Goal: Information Seeking & Learning: Learn about a topic

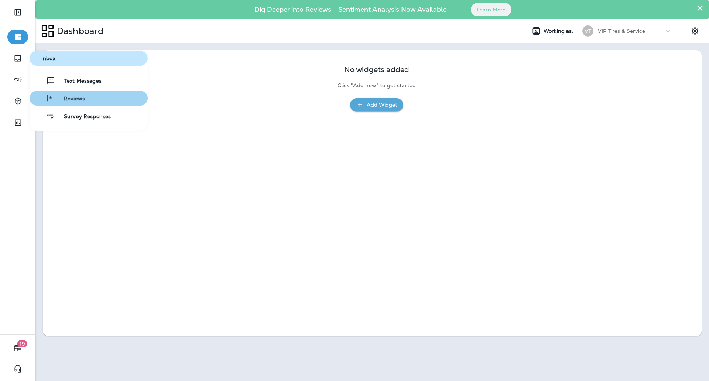
click at [78, 94] on div "Reviews" at bounding box center [58, 98] width 52 height 9
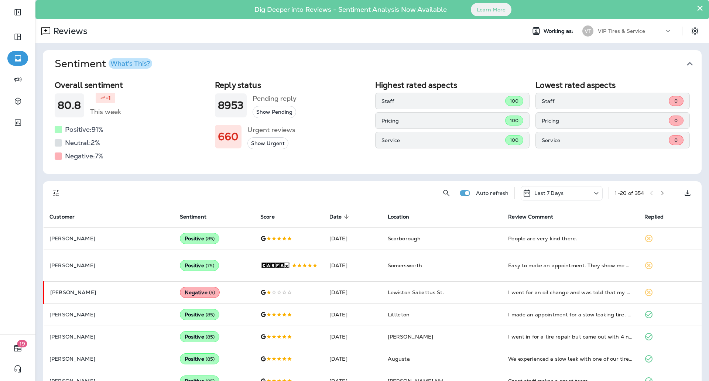
click at [56, 195] on icon "Filters" at bounding box center [56, 193] width 6 height 6
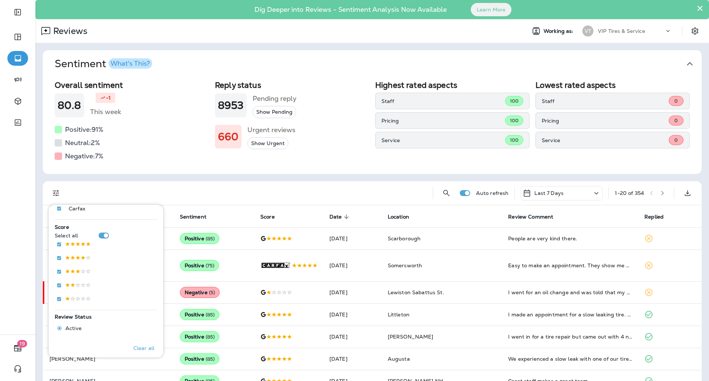
scroll to position [118, 0]
click at [147, 240] on button "Only" at bounding box center [143, 241] width 30 height 12
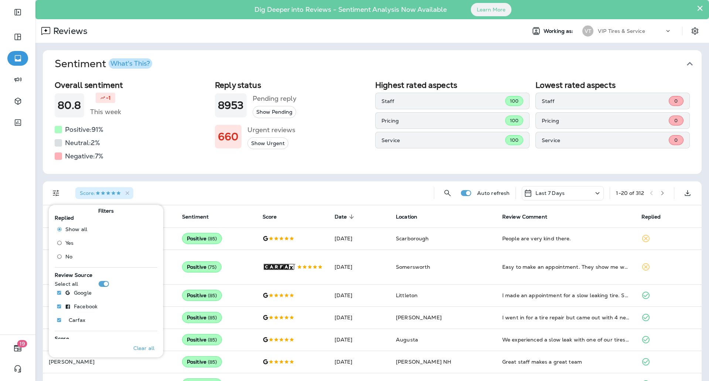
scroll to position [3, 0]
click at [206, 194] on div "Score :" at bounding box center [248, 193] width 359 height 24
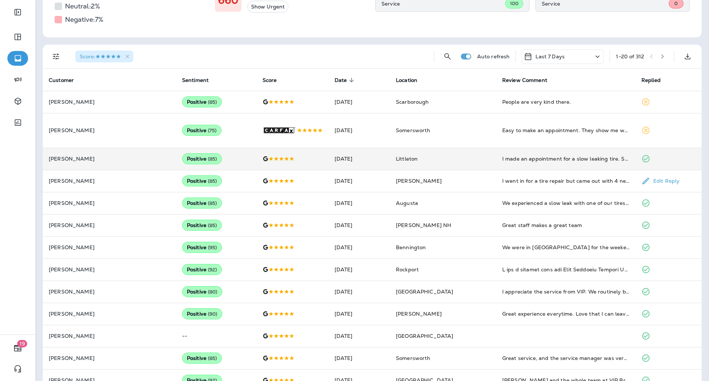
scroll to position [137, 0]
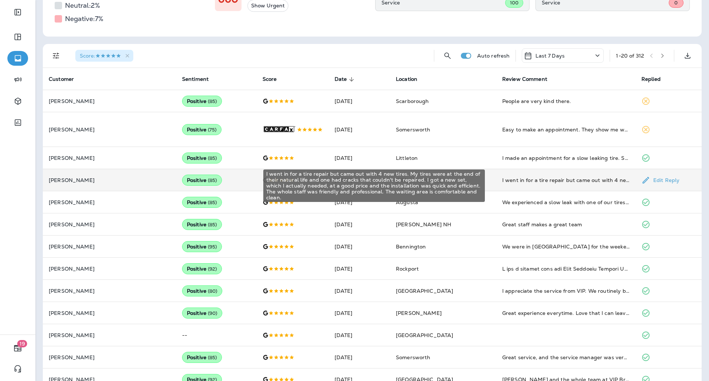
click at [542, 184] on div "I went in for a tire repair but came out with 4 new tires. My tires were at the…" at bounding box center [565, 179] width 127 height 7
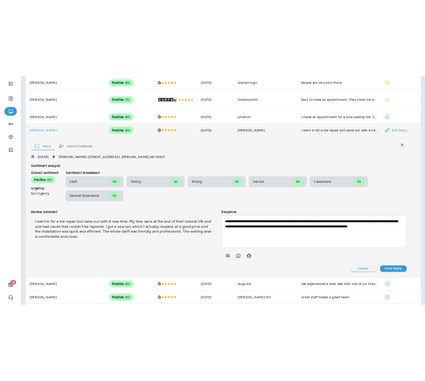
scroll to position [242, 0]
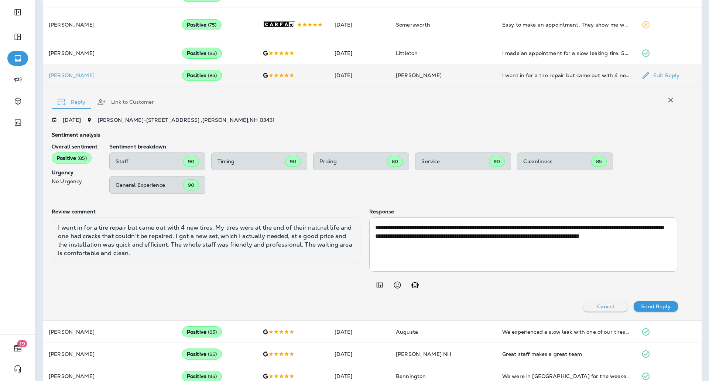
click at [280, 240] on div "I went in for a tire repair but came out with 4 new tires. My tires were at the…" at bounding box center [206, 240] width 309 height 47
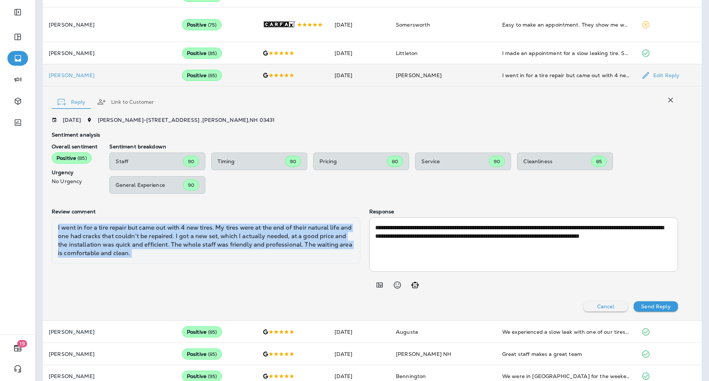
click at [280, 240] on div "I went in for a tire repair but came out with 4 new tires. My tires were at the…" at bounding box center [206, 240] width 309 height 47
copy div "I went in for a tire repair but came out with 4 new tires. My tires were at the…"
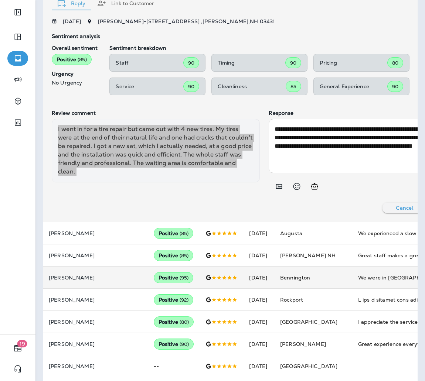
scroll to position [358, 0]
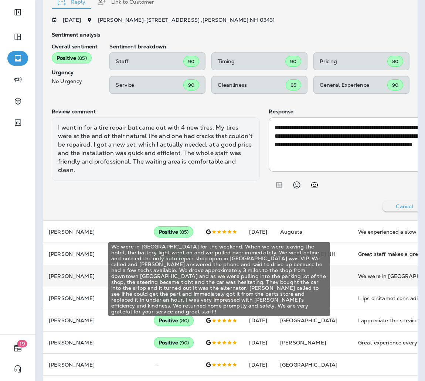
click at [358, 274] on div "We were in [GEOGRAPHIC_DATA] for the weekend. When we were leaving the hotel, t…" at bounding box center [407, 275] width 99 height 7
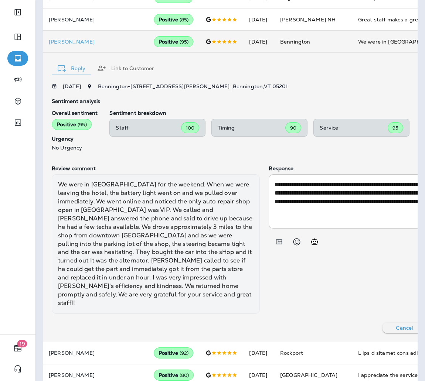
click at [87, 217] on div "We were in [GEOGRAPHIC_DATA] for the weekend. When we were leaving the hotel, t…" at bounding box center [156, 243] width 208 height 139
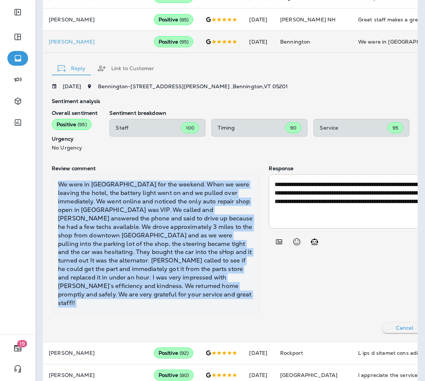
click at [87, 217] on div "We were in [GEOGRAPHIC_DATA] for the weekend. When we were leaving the hotel, t…" at bounding box center [156, 243] width 208 height 139
copy div "We were in [GEOGRAPHIC_DATA] for the weekend. When we were leaving the hotel, t…"
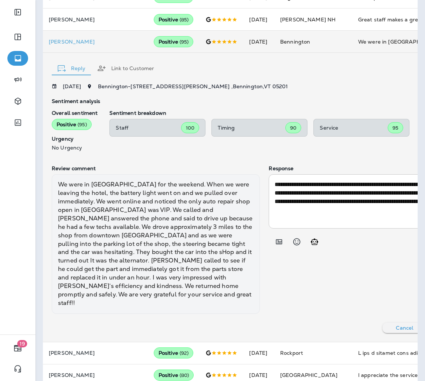
click at [260, 323] on div "Cancel Send Reply" at bounding box center [264, 328] width 425 height 10
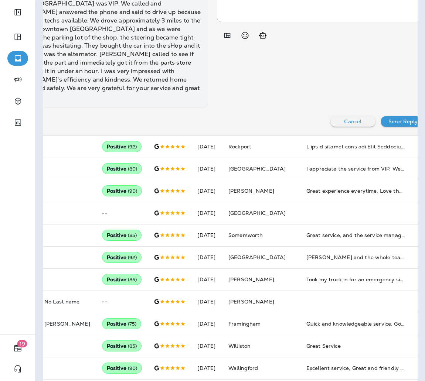
scroll to position [0, 55]
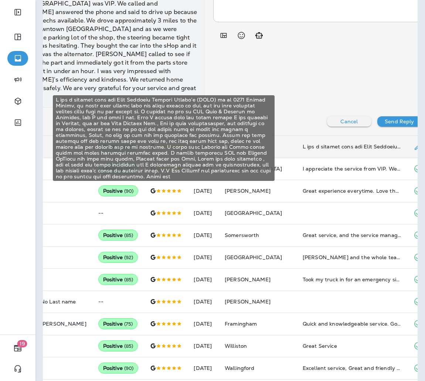
click at [302, 143] on div "I had a problem with the Tire Pressure Monitor Sensor’s (TPMS) on my 2019 Subar…" at bounding box center [351, 146] width 99 height 7
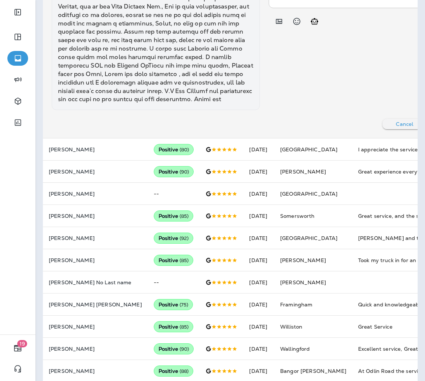
scroll to position [618, 0]
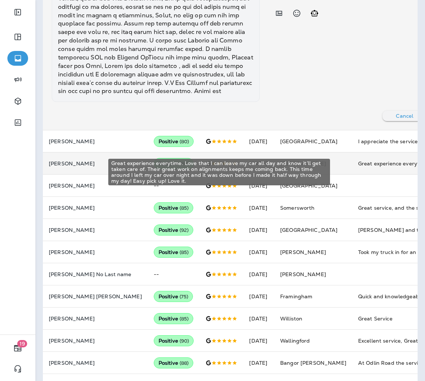
click at [358, 167] on div "Great experience everytime. Love that I can leave my car all day and know it’ll…" at bounding box center [407, 163] width 99 height 7
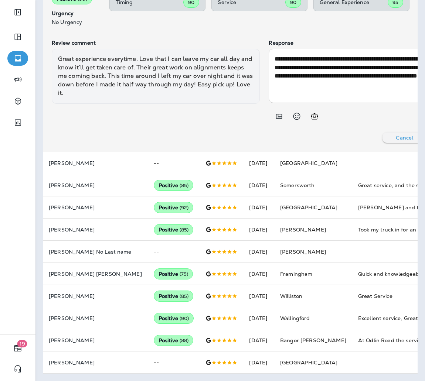
scroll to position [477, 0]
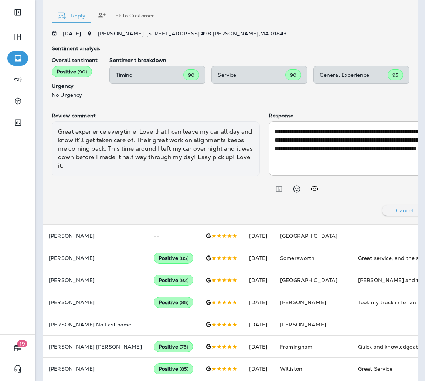
click at [158, 156] on div "Great experience everytime. Love that I can leave my car all day and know it’ll…" at bounding box center [156, 148] width 208 height 55
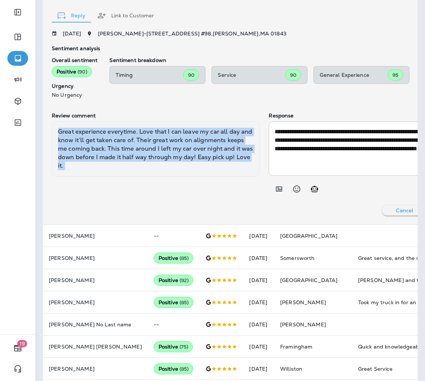
click at [158, 156] on div "Great experience everytime. Love that I can leave my car all day and know it’ll…" at bounding box center [156, 148] width 208 height 55
copy div "Great experience everytime. Love that I can leave my car all day and know it’ll…"
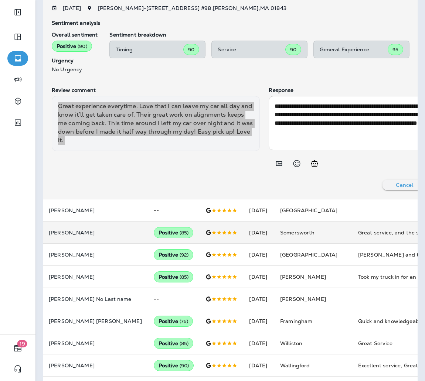
scroll to position [503, 0]
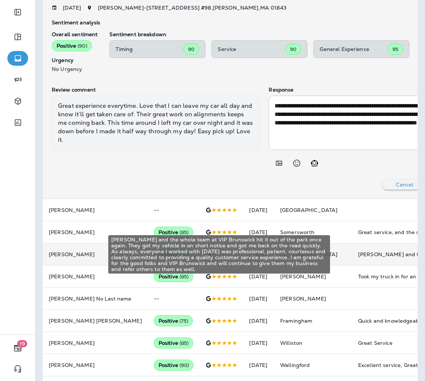
click at [358, 252] on div "[PERSON_NAME] and the whole team at VIP Brunswick hit it out of the park once a…" at bounding box center [407, 254] width 99 height 7
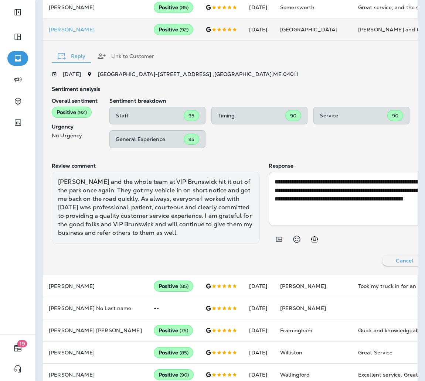
click at [133, 214] on div "[PERSON_NAME] and the whole team at VIP Brunswick hit it out of the park once a…" at bounding box center [156, 208] width 208 height 72
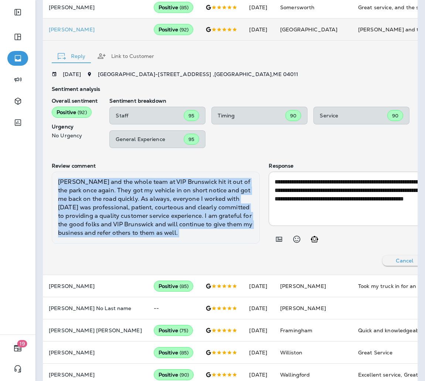
click at [133, 214] on div "[PERSON_NAME] and the whole team at VIP Brunswick hit it out of the park once a…" at bounding box center [156, 208] width 208 height 72
copy div "[PERSON_NAME] and the whole team at VIP Brunswick hit it out of the park once a…"
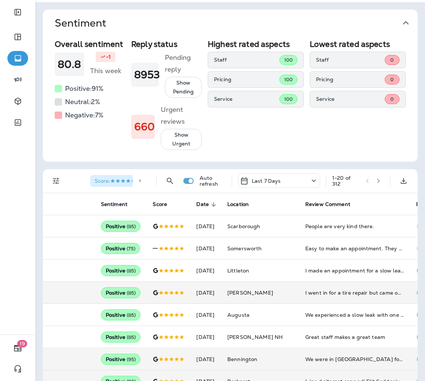
scroll to position [0, 0]
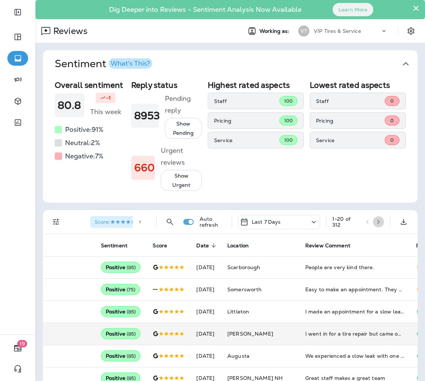
click at [376, 222] on icon "button" at bounding box center [378, 221] width 5 height 5
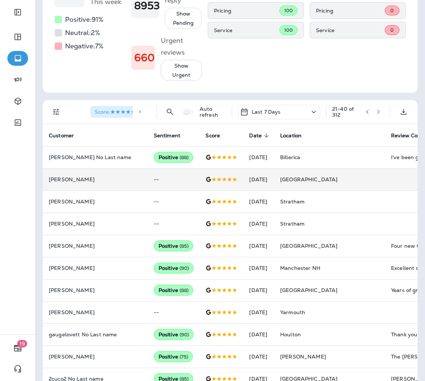
scroll to position [114, 0]
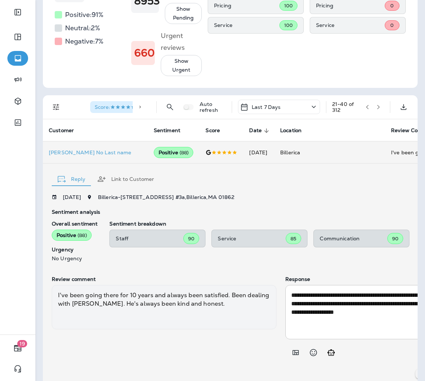
scroll to position [121, 0]
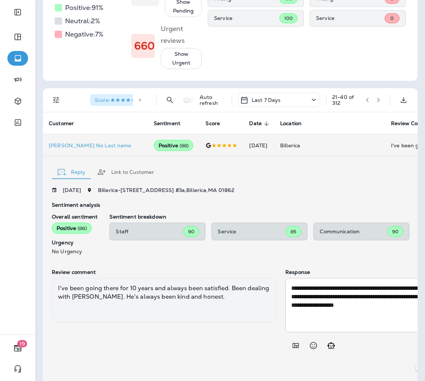
click at [189, 299] on div "I've been going there for 10 years and always been satisfied. Been dealing with…" at bounding box center [164, 300] width 224 height 44
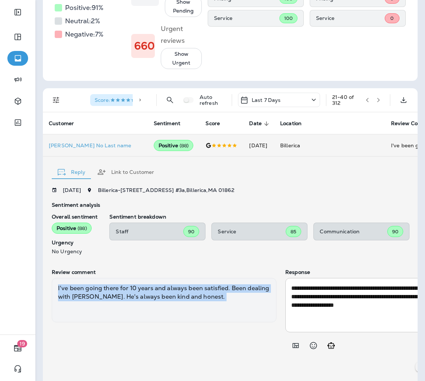
click at [189, 299] on div "I've been going there for 10 years and always been satisfied. Been dealing with…" at bounding box center [164, 300] width 224 height 44
copy div "I've been going there for 10 years and always been satisfied. Been dealing with…"
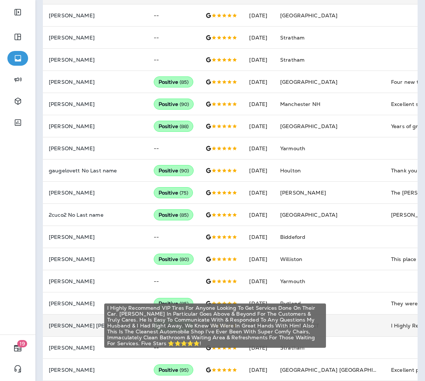
scroll to position [557, 0]
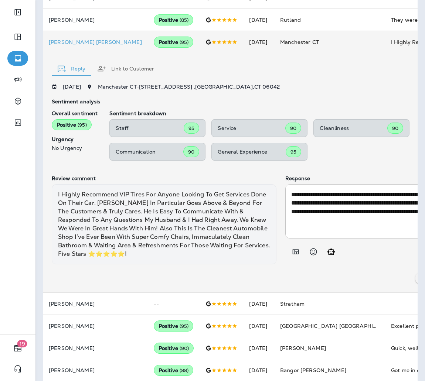
click at [164, 220] on div "I Highly Recommend VIP Tires For Anyone Looking To Get Services Done On Their C…" at bounding box center [164, 224] width 224 height 80
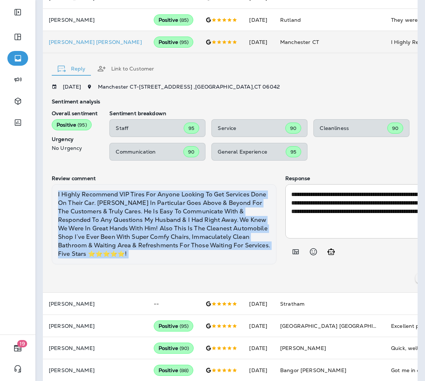
click at [164, 220] on div "I Highly Recommend VIP Tires For Anyone Looking To Get Services Done On Their C…" at bounding box center [164, 224] width 224 height 80
copy div "I Highly Recommend VIP Tires For Anyone Looking To Get Services Done On Their C…"
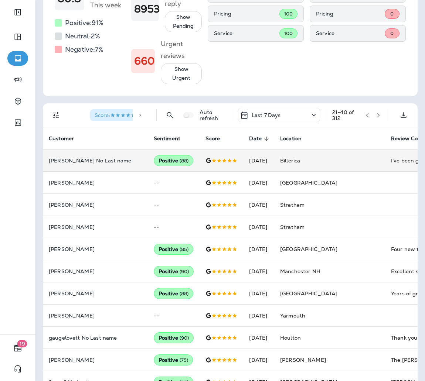
scroll to position [14, 0]
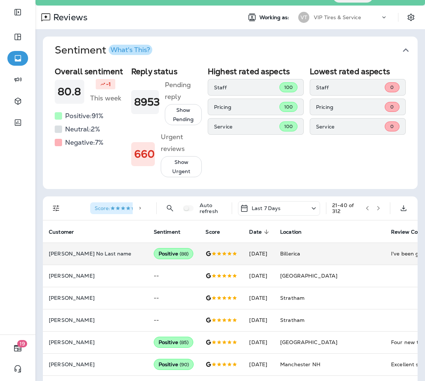
click at [373, 211] on button "button" at bounding box center [378, 208] width 11 height 11
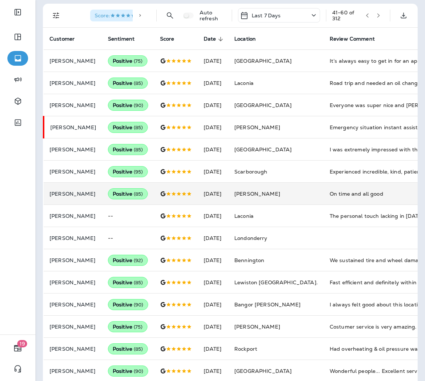
scroll to position [209, 0]
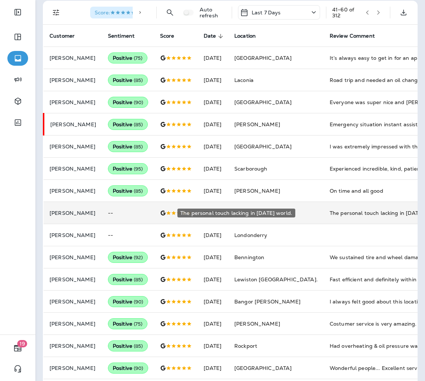
click at [337, 213] on div "The personal touch lacking in [DATE] world." at bounding box center [378, 212] width 99 height 7
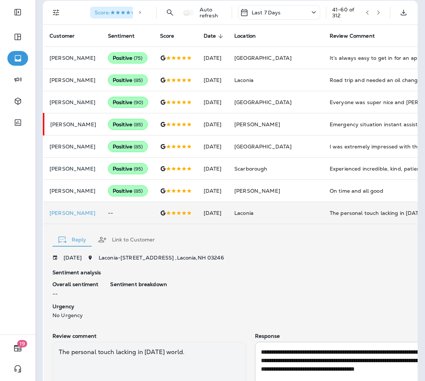
scroll to position [273, 0]
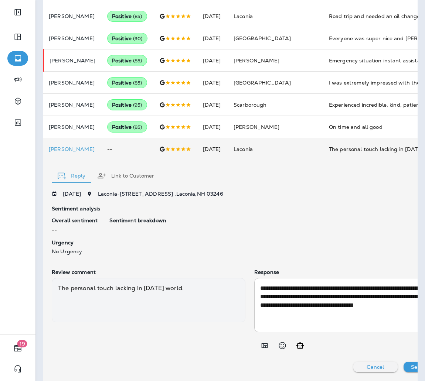
click at [131, 287] on div "The personal touch lacking in [DATE] world." at bounding box center [148, 300] width 193 height 44
copy div "The personal touch lacking in [DATE] world."
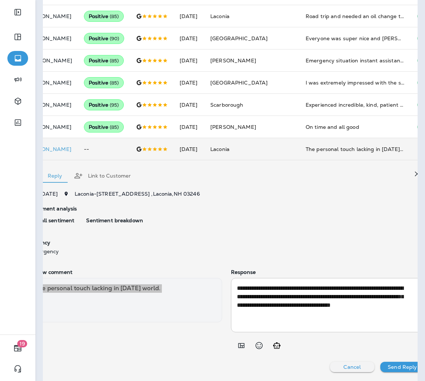
scroll to position [0, 24]
click at [412, 175] on icon "button" at bounding box center [416, 173] width 9 height 9
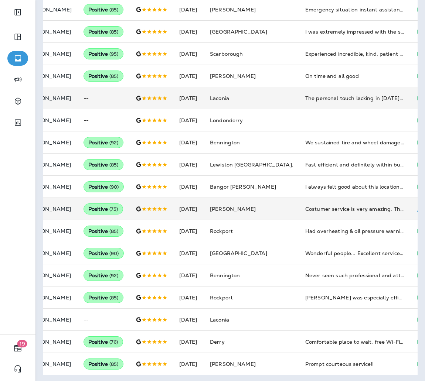
scroll to position [324, 0]
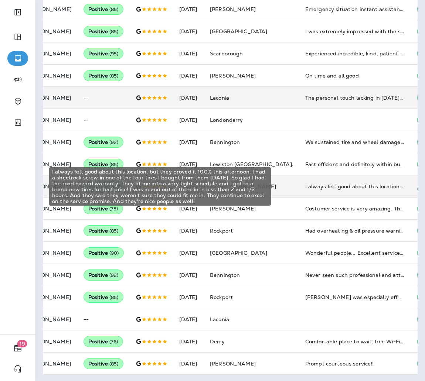
click at [305, 188] on div "I always felt good about this location, but they proved it 100% this afternoon.…" at bounding box center [354, 186] width 99 height 7
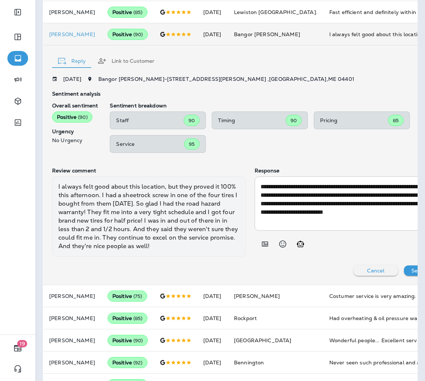
scroll to position [480, 0]
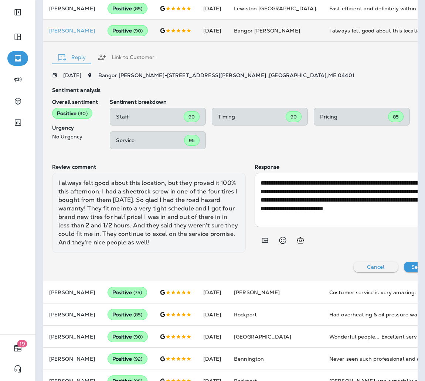
click at [132, 243] on div "I always felt good about this location, but they proved it 100% this afternoon.…" at bounding box center [148, 213] width 193 height 80
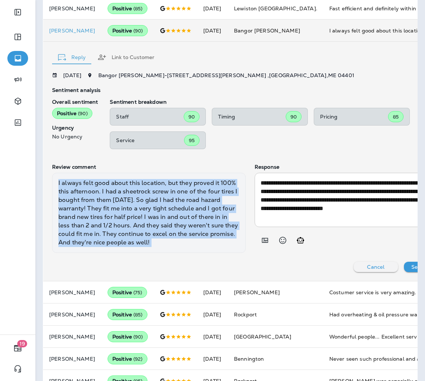
click at [132, 243] on div "I always felt good about this location, but they proved it 100% this afternoon.…" at bounding box center [148, 213] width 193 height 80
copy div "I always felt good about this location, but they proved it 100% this afternoon.…"
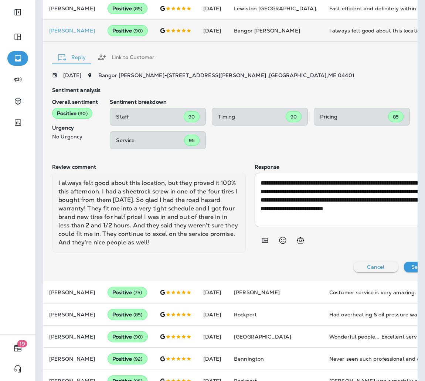
click at [144, 268] on div "**********" at bounding box center [250, 172] width 396 height 200
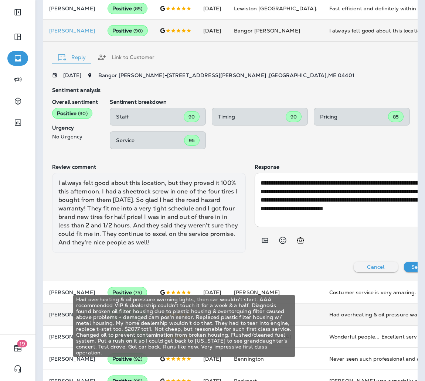
scroll to position [580, 0]
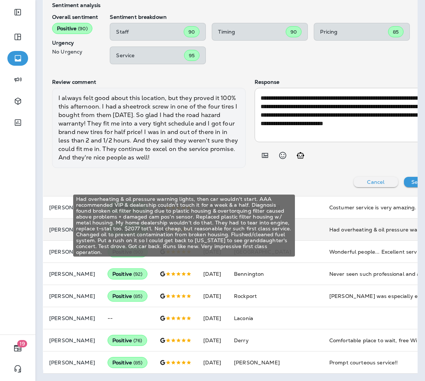
click at [329, 226] on div "Had overheating & oil pressure warning lights, then car wouldn't start. AAA rec…" at bounding box center [378, 229] width 99 height 7
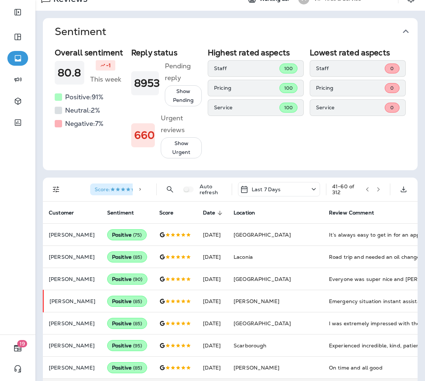
scroll to position [0, 0]
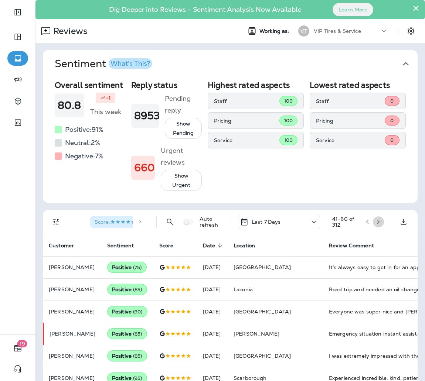
click at [373, 219] on button "button" at bounding box center [378, 221] width 11 height 11
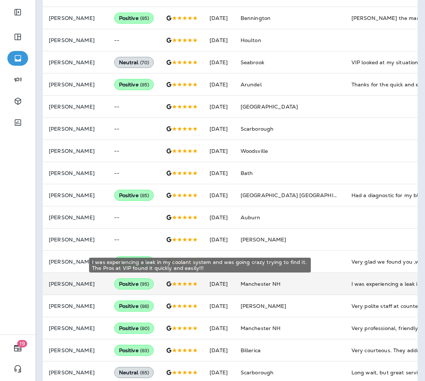
scroll to position [332, 0]
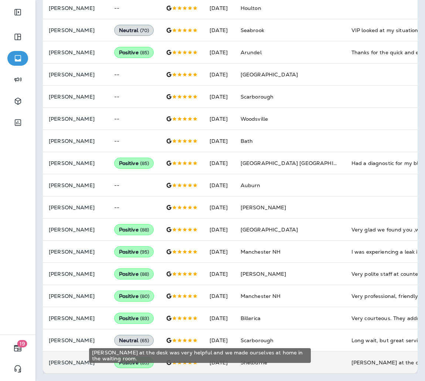
click at [351, 359] on div "[PERSON_NAME] at the desk was very helpful and we made ourselves at home in the…" at bounding box center [400, 362] width 99 height 7
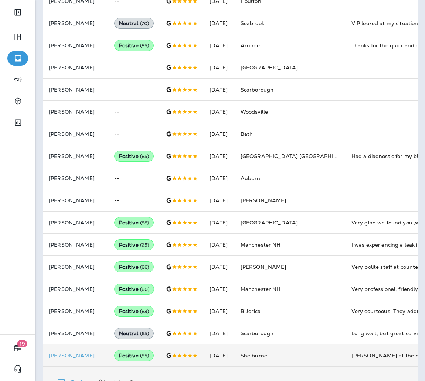
scroll to position [542, 0]
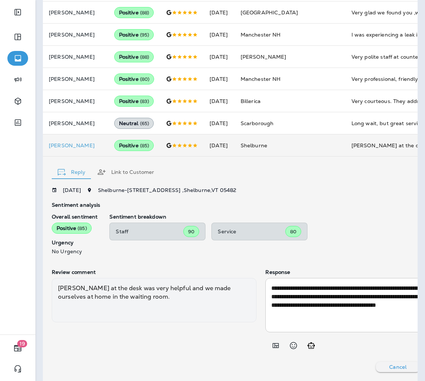
click at [133, 289] on div "[PERSON_NAME] at the desk was very helpful and we made ourselves at home in the…" at bounding box center [154, 300] width 205 height 44
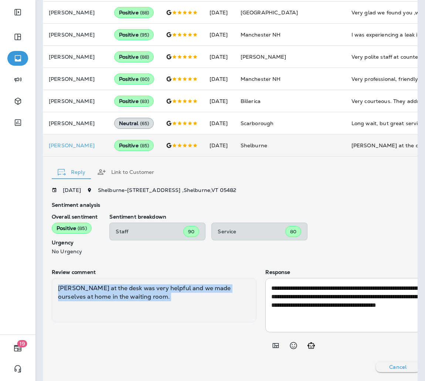
click at [133, 289] on div "[PERSON_NAME] at the desk was very helpful and we made ourselves at home in the…" at bounding box center [154, 300] width 205 height 44
copy div "[PERSON_NAME] at the desk was very helpful and we made ourselves at home in the…"
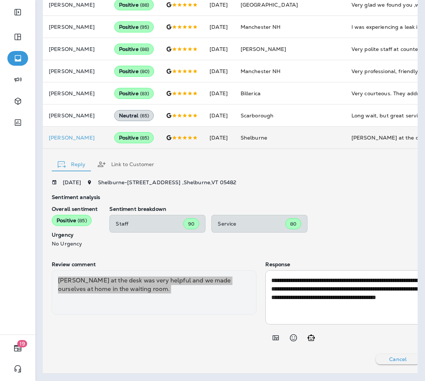
scroll to position [0, 0]
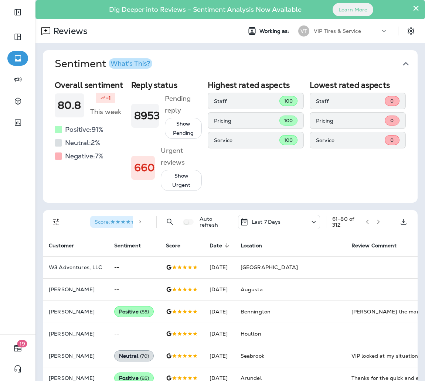
click at [372, 230] on div "Score : Auto refresh Last 7 Days 61 - 80 of 312" at bounding box center [232, 222] width 366 height 24
click at [373, 224] on button "button" at bounding box center [378, 221] width 11 height 11
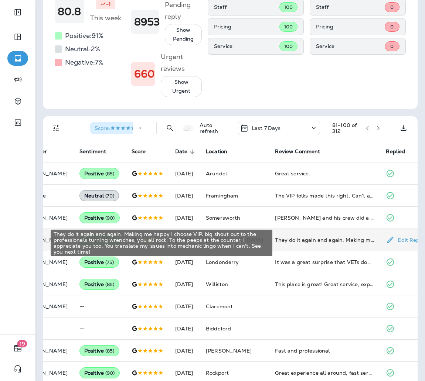
scroll to position [0, 35]
click at [304, 243] on div "They do it again and again. Making me happy I choose VIP. big shout out to the …" at bounding box center [324, 239] width 99 height 7
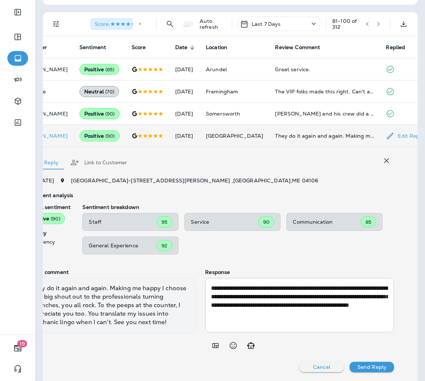
scroll to position [0, 0]
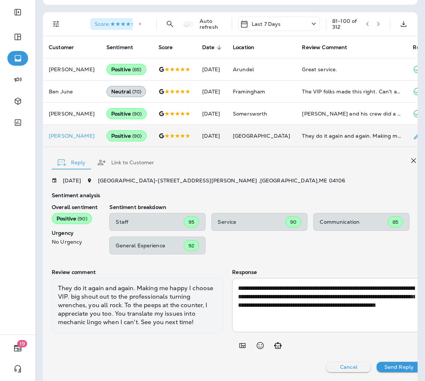
click at [72, 302] on div "They do it again and again. Making me happy I choose VIP. big shout out to the …" at bounding box center [137, 305] width 171 height 55
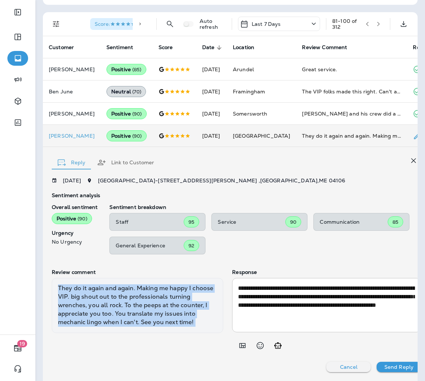
click at [72, 302] on div "They do it again and again. Making me happy I choose VIP. big shout out to the …" at bounding box center [137, 305] width 171 height 55
copy div "They do it again and again. Making me happy I choose VIP. big shout out to the …"
click at [102, 346] on div "Review comment They do it again and again. Making me happy I choose VIP. big sh…" at bounding box center [137, 311] width 171 height 84
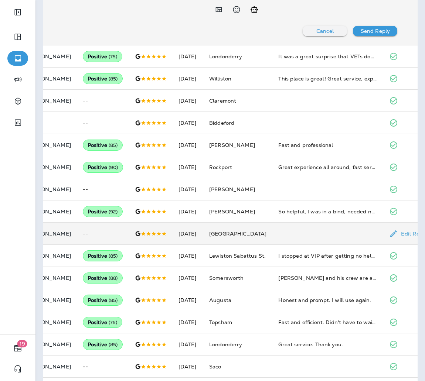
scroll to position [567, 0]
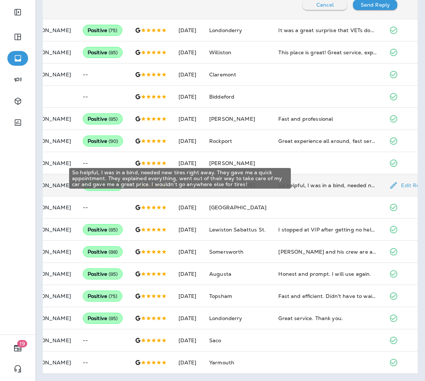
click at [321, 182] on div "So helpful, I was in a bind, needed new tires right away. They gave me a quick …" at bounding box center [327, 185] width 99 height 7
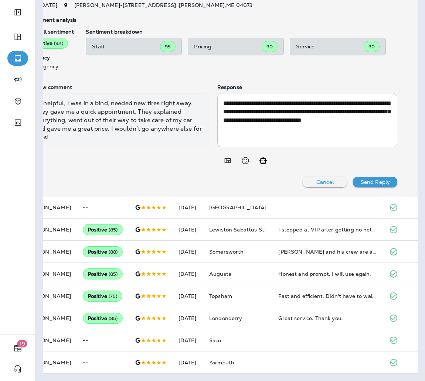
scroll to position [522, 0]
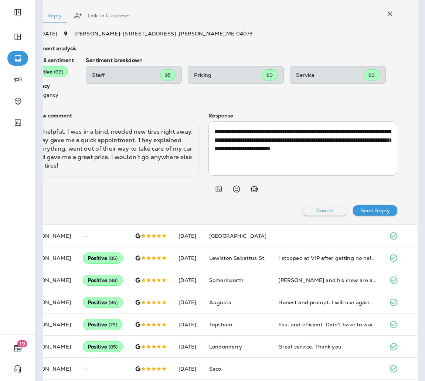
click at [147, 148] on div "So helpful, I was in a bind, needed new tires right away. They gave me a quick …" at bounding box center [113, 148] width 171 height 55
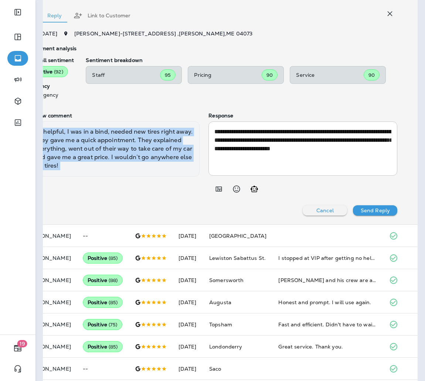
click at [147, 148] on div "So helpful, I was in a bind, needed new tires right away. They gave me a quick …" at bounding box center [113, 148] width 171 height 55
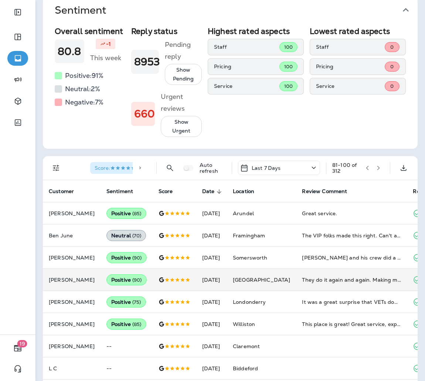
scroll to position [0, 0]
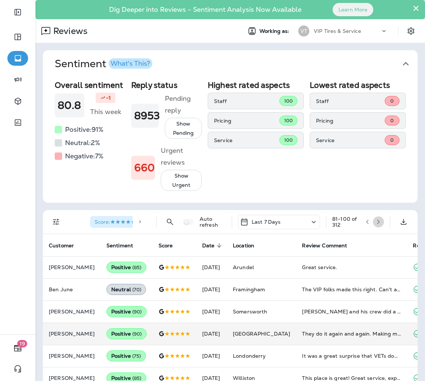
click at [373, 223] on button "button" at bounding box center [378, 221] width 11 height 11
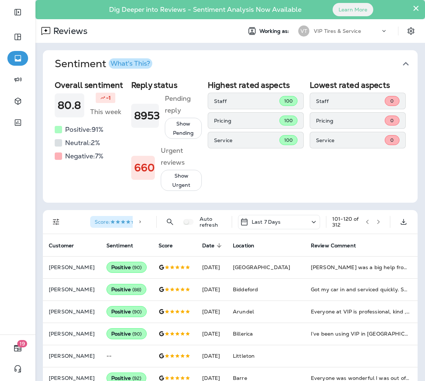
click at [376, 222] on icon "button" at bounding box center [378, 221] width 5 height 5
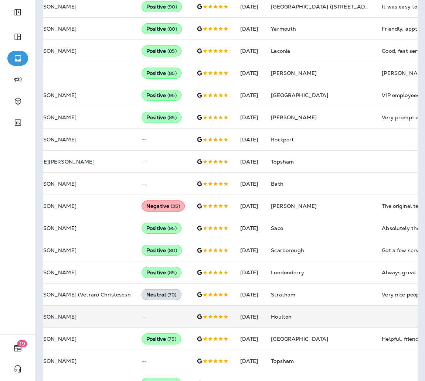
scroll to position [332, 0]
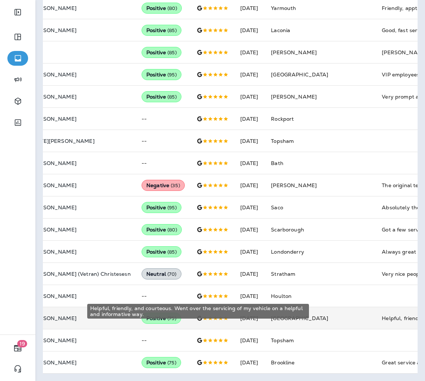
click at [381, 315] on div "Helpful, friendly, and courteous. Went over the servicing of my vehicle on a he…" at bounding box center [430, 318] width 99 height 7
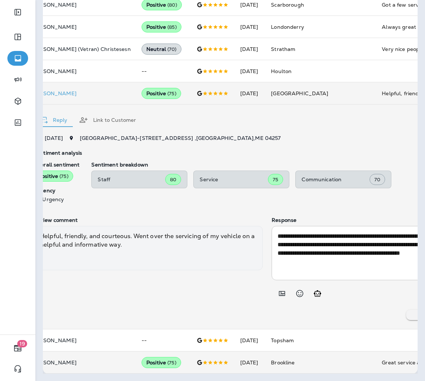
scroll to position [0, 0]
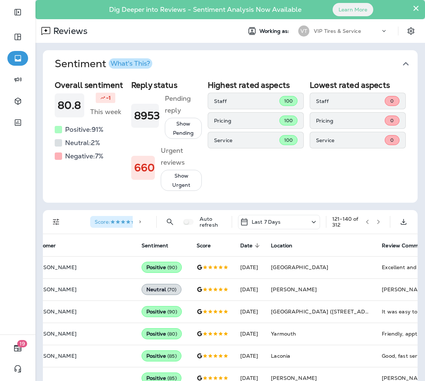
click at [376, 221] on icon "button" at bounding box center [378, 221] width 5 height 5
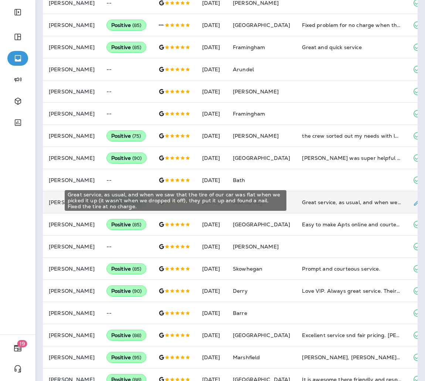
scroll to position [266, 0]
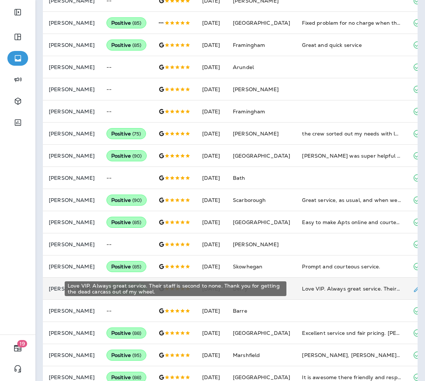
click at [316, 285] on div "Love VIP. Always great service. Their staff is second to none. Thank you for ge…" at bounding box center [351, 288] width 99 height 7
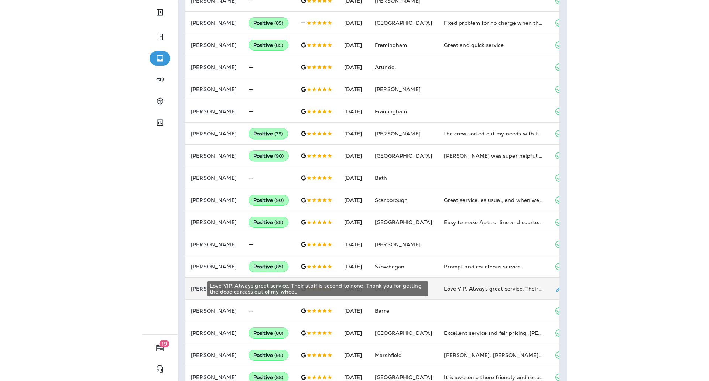
scroll to position [419, 0]
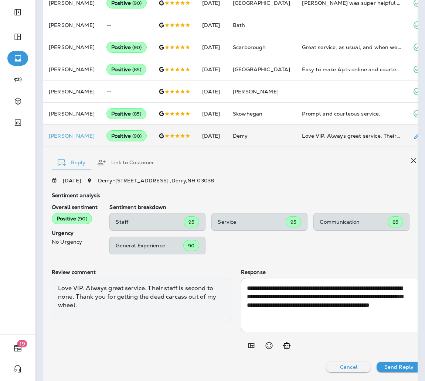
click at [150, 289] on div "Love VIP. Always great service. Their staff is second to none. Thank you for ge…" at bounding box center [142, 300] width 180 height 44
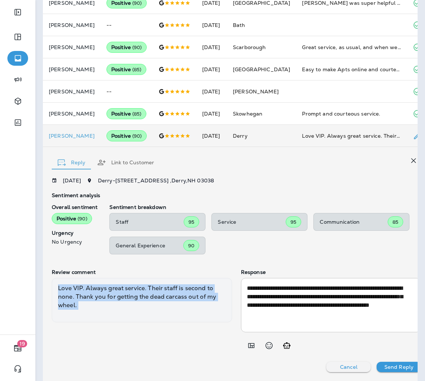
click at [150, 289] on div "Love VIP. Always great service. Their staff is second to none. Thank you for ge…" at bounding box center [142, 300] width 180 height 44
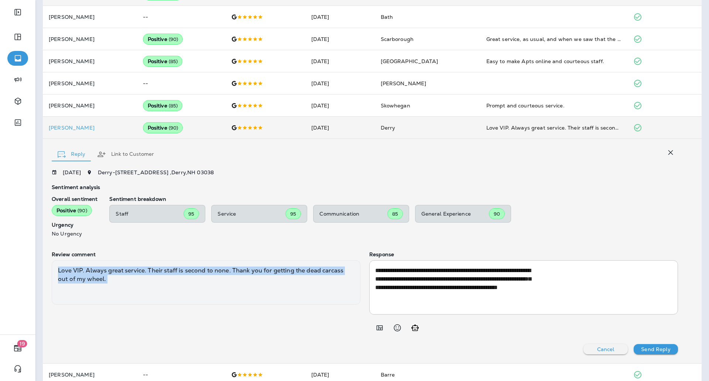
scroll to position [390, 0]
